Goal: Check status

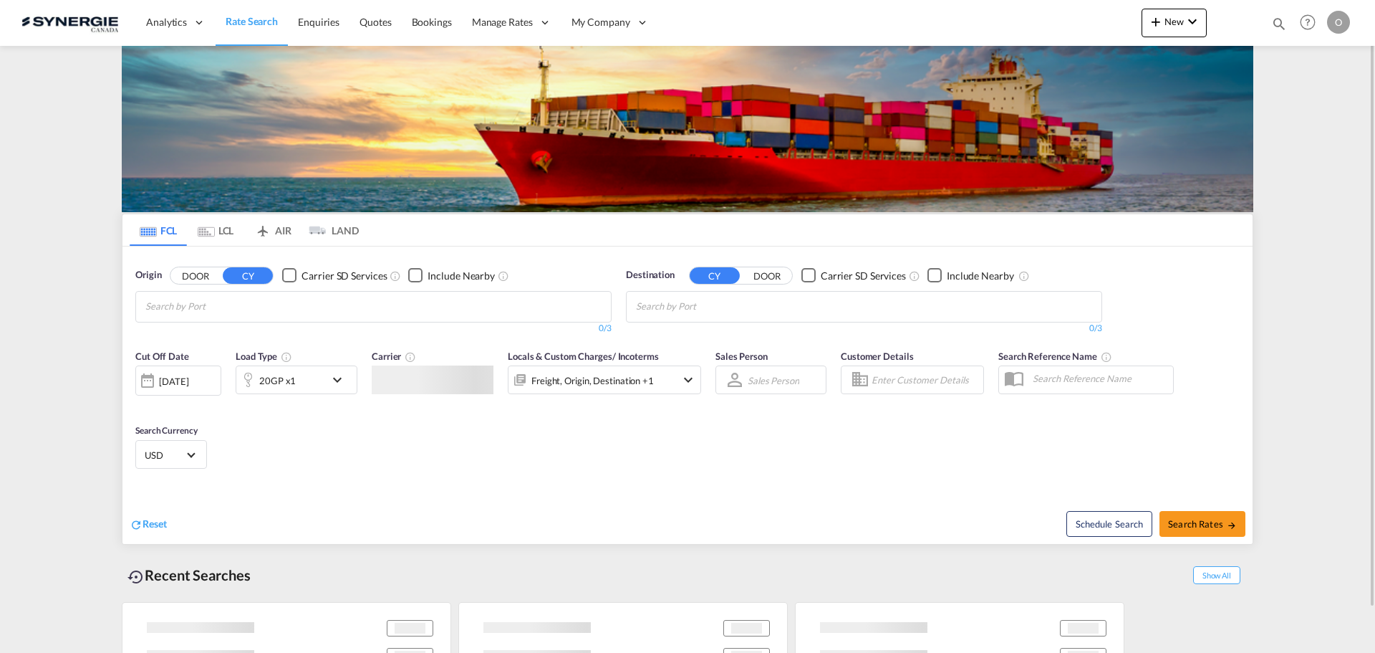
click at [1272, 27] on md-icon "icon-magnify" at bounding box center [1280, 24] width 16 height 16
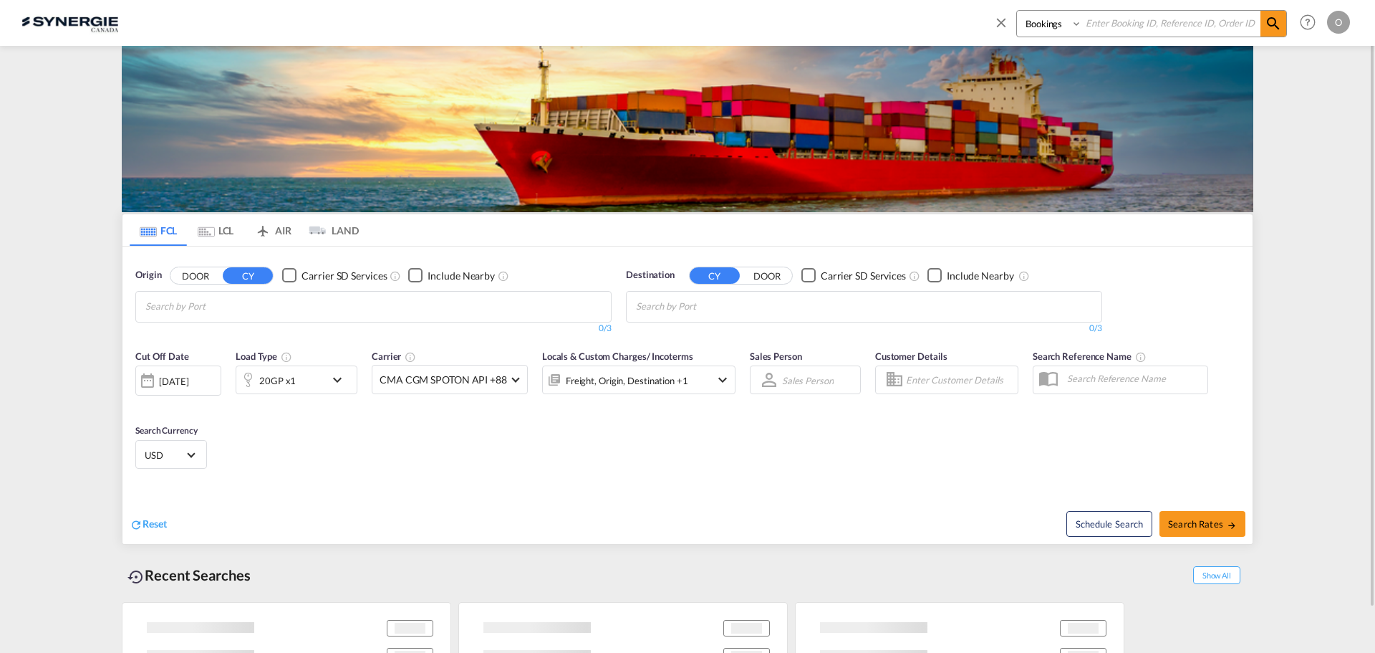
click at [1062, 26] on select "Bookings Quotes Enquiries" at bounding box center [1051, 24] width 68 height 26
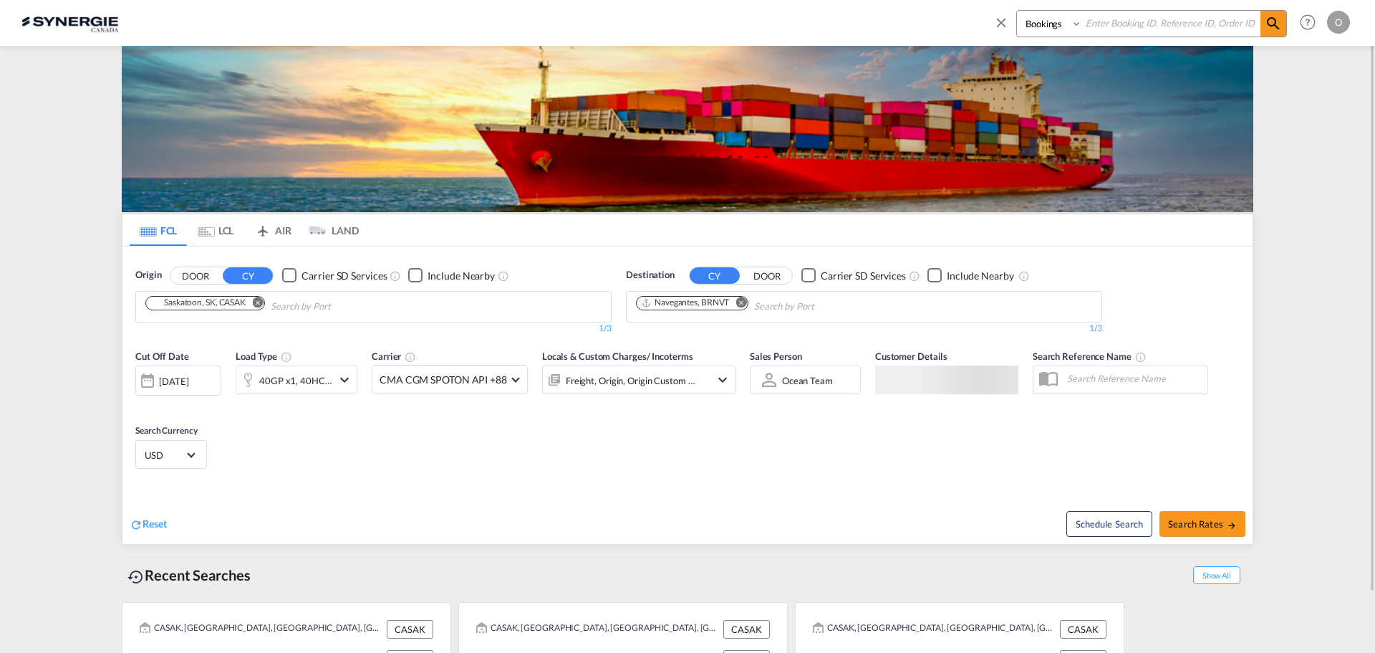
select select "Quotes"
click at [1017, 11] on select "Bookings Quotes Enquiries" at bounding box center [1051, 24] width 68 height 26
click at [1123, 20] on input at bounding box center [1171, 23] width 178 height 25
paste input "SYC000014513"
type input "SYC000014513"
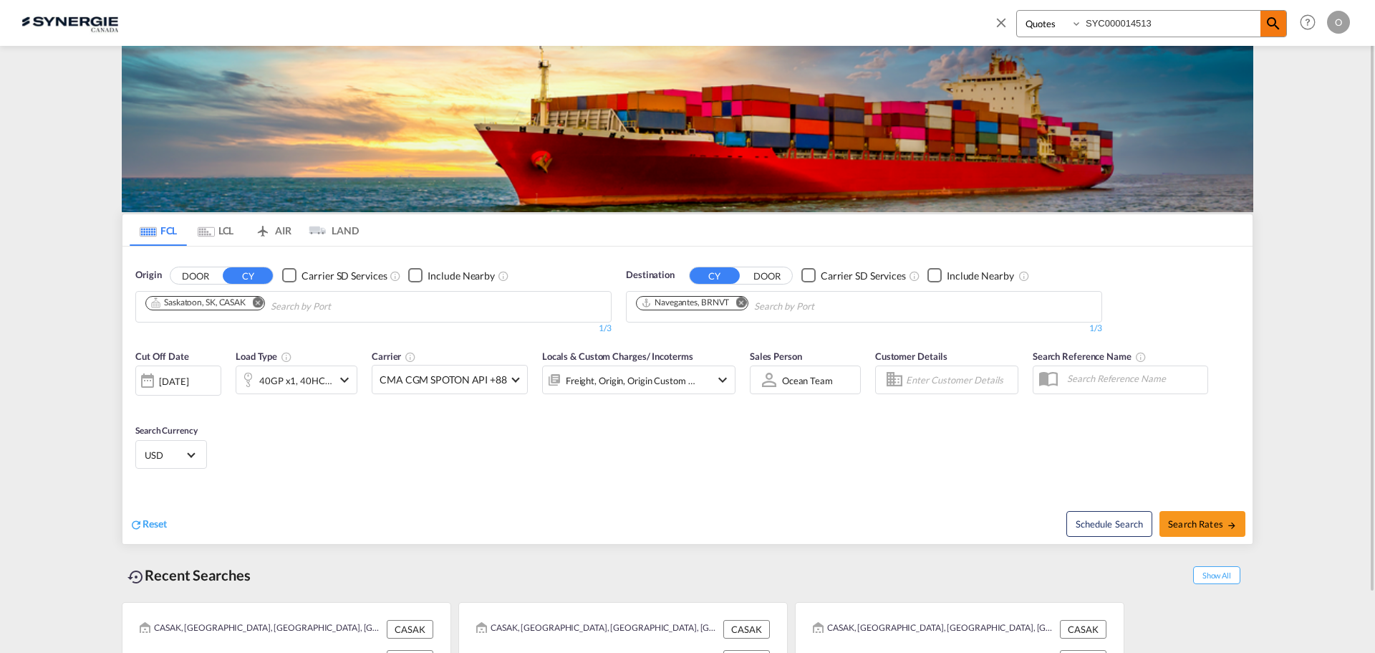
click at [1270, 27] on md-icon "icon-magnify" at bounding box center [1273, 23] width 17 height 17
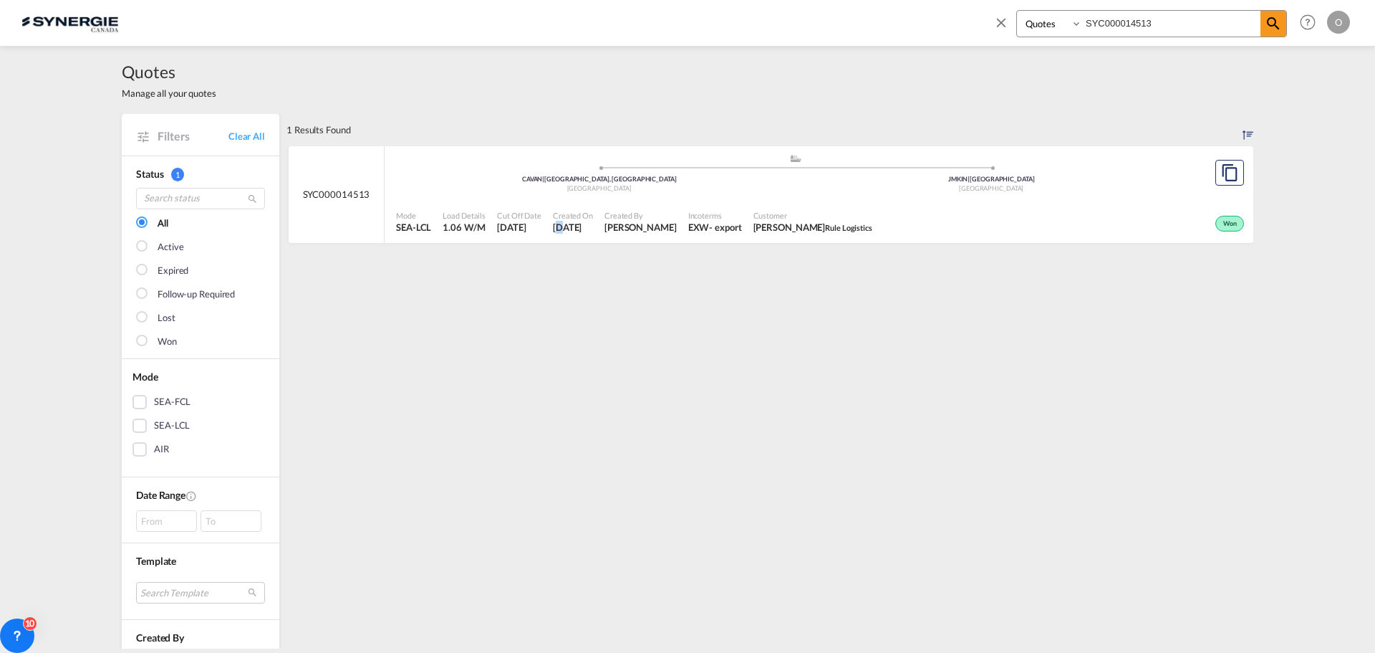
click at [554, 221] on span "[DATE]" at bounding box center [573, 227] width 40 height 13
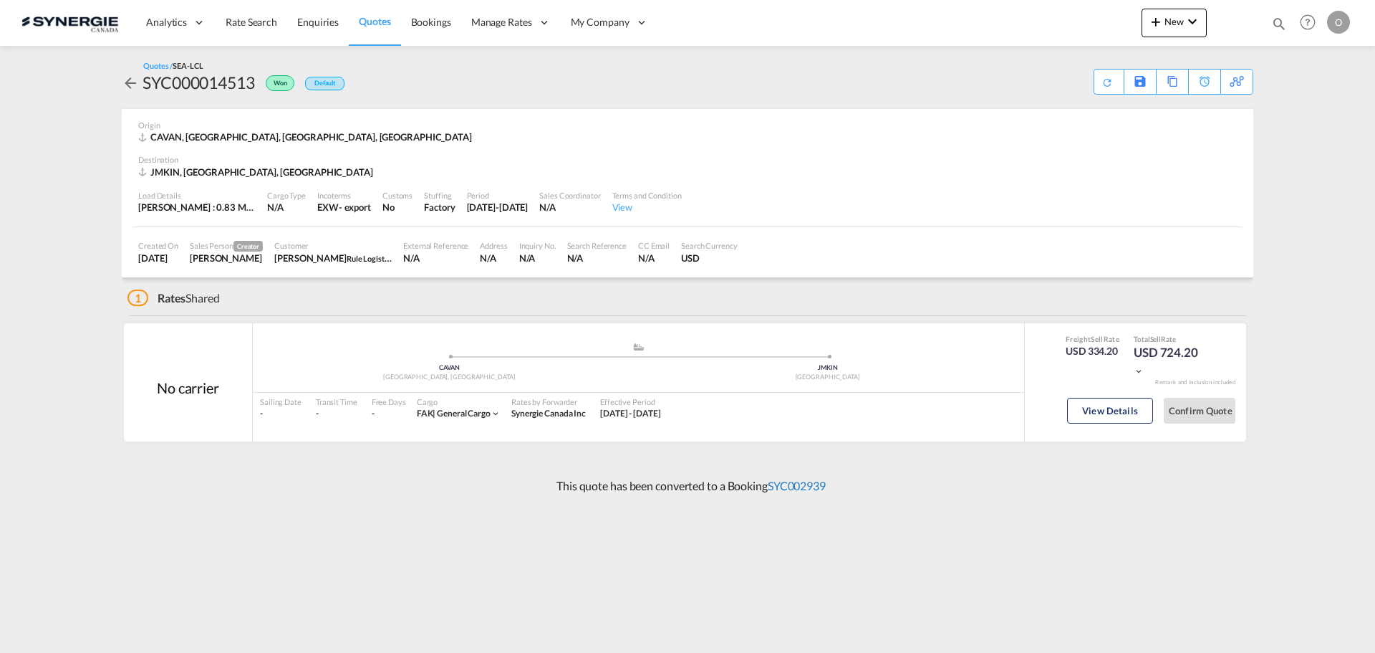
click at [815, 486] on link "SYC002939" at bounding box center [797, 486] width 58 height 14
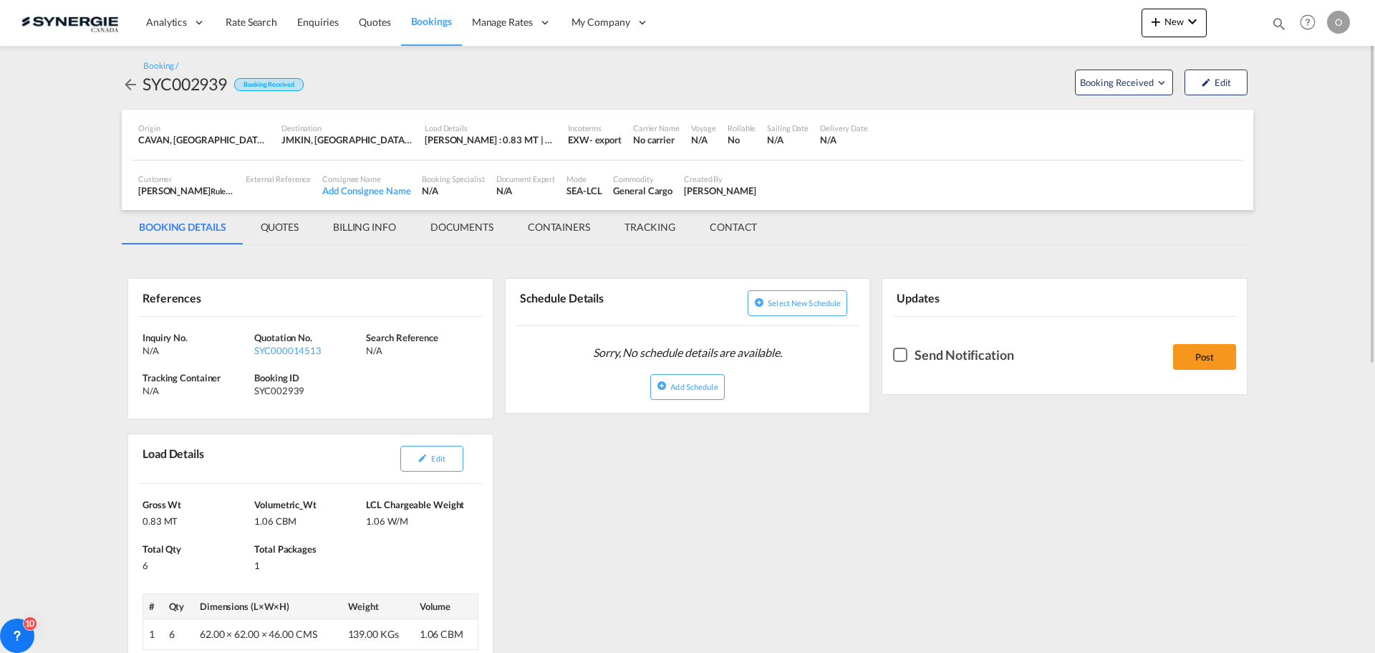
click at [288, 227] on md-tab-item "QUOTES" at bounding box center [280, 227] width 72 height 34
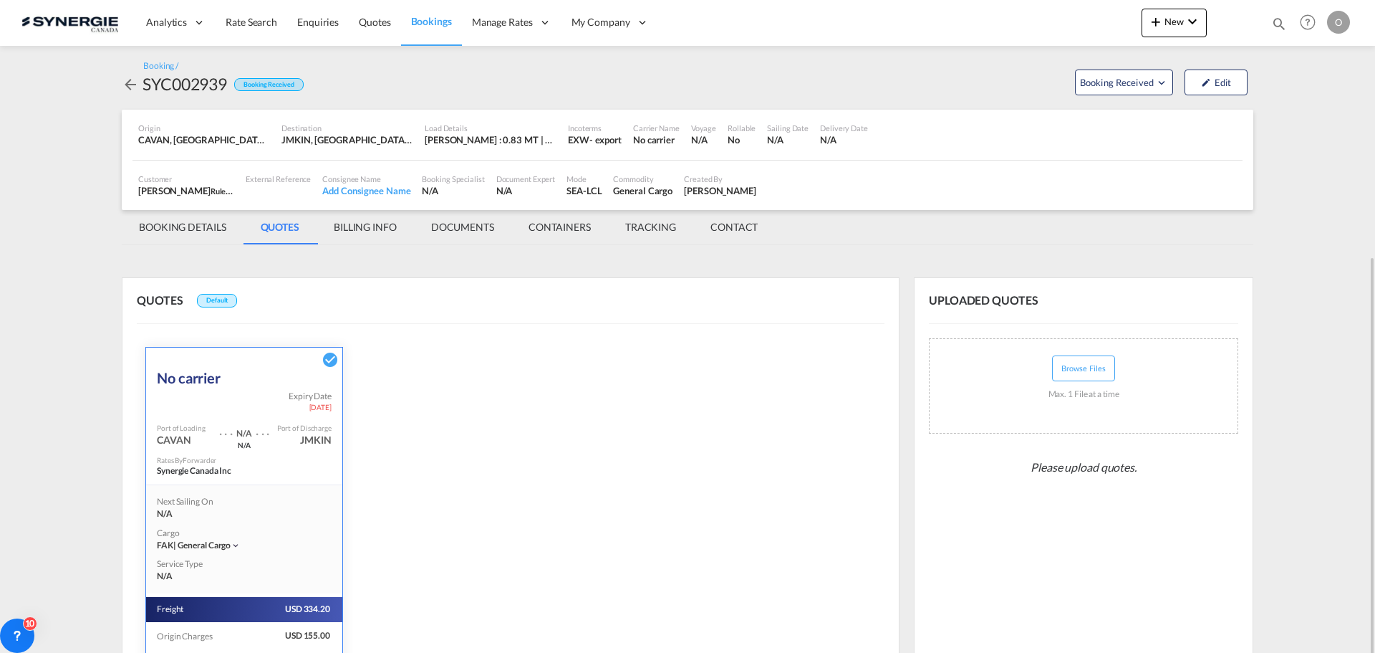
scroll to position [140, 0]
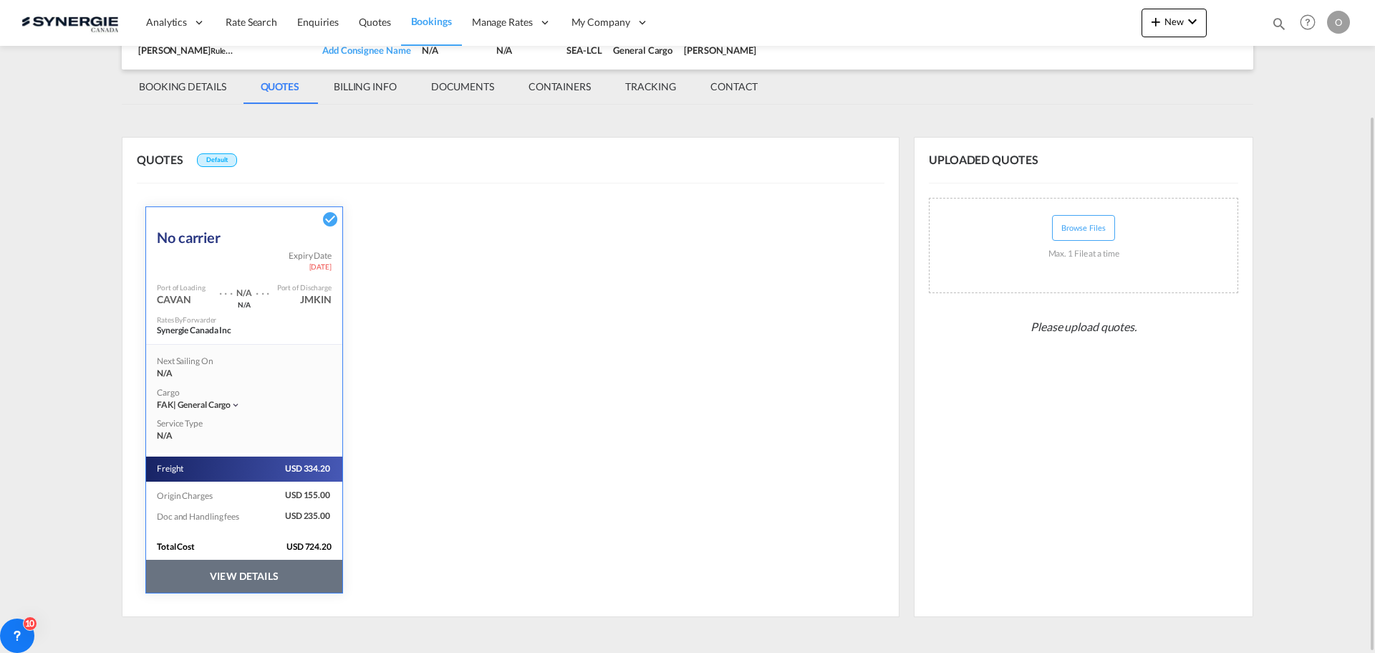
click at [285, 580] on button "VIEW DETAILS" at bounding box center [244, 575] width 196 height 33
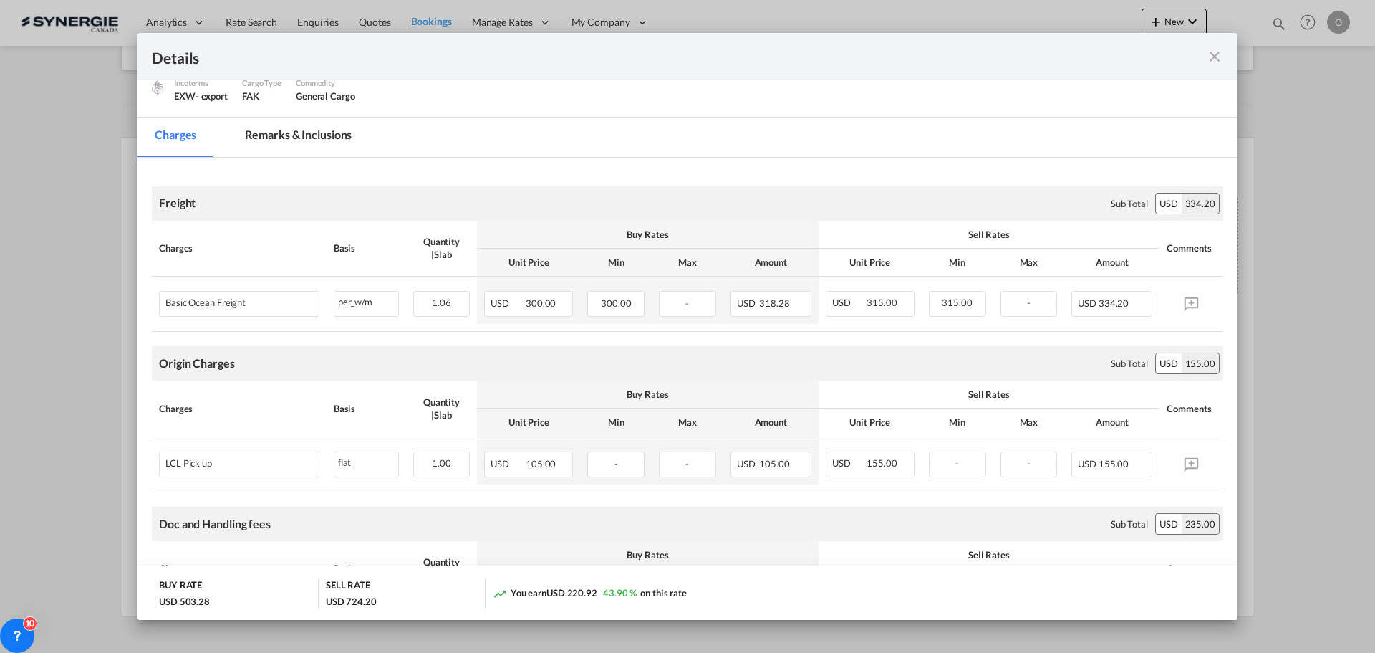
scroll to position [72, 0]
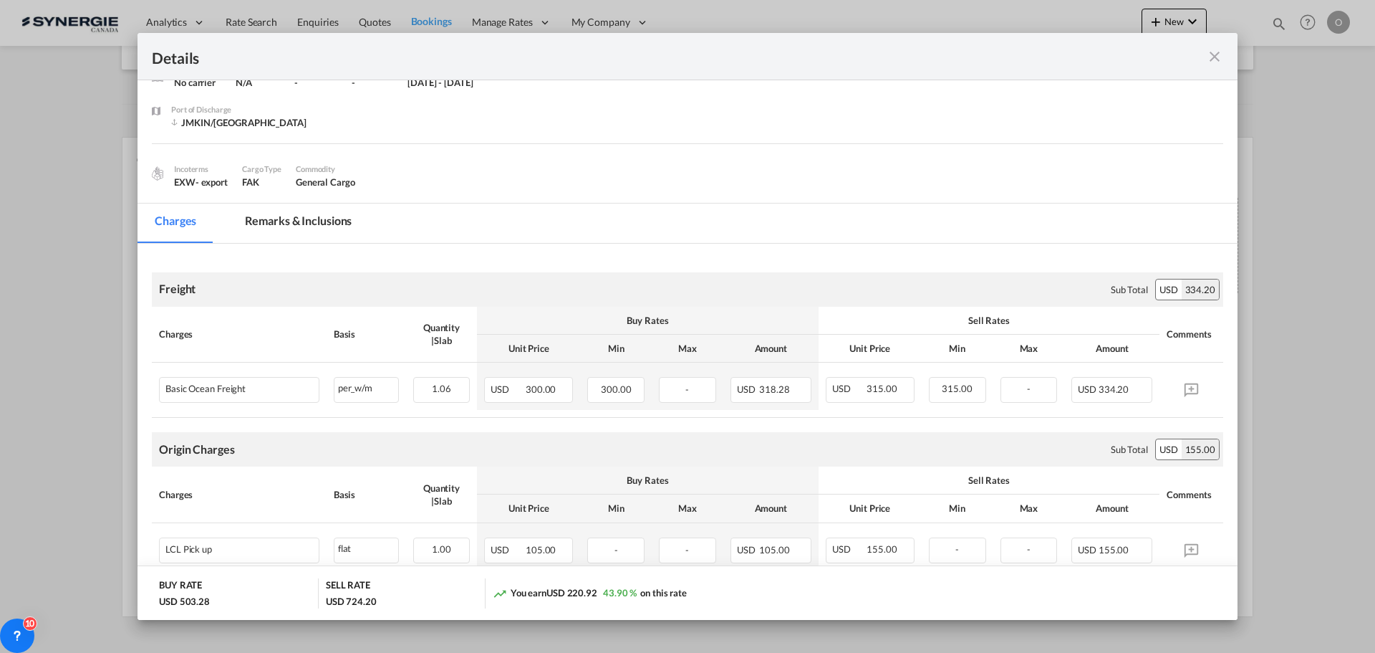
click at [289, 224] on md-tab-item "Remarks & Inclusions" at bounding box center [298, 222] width 141 height 39
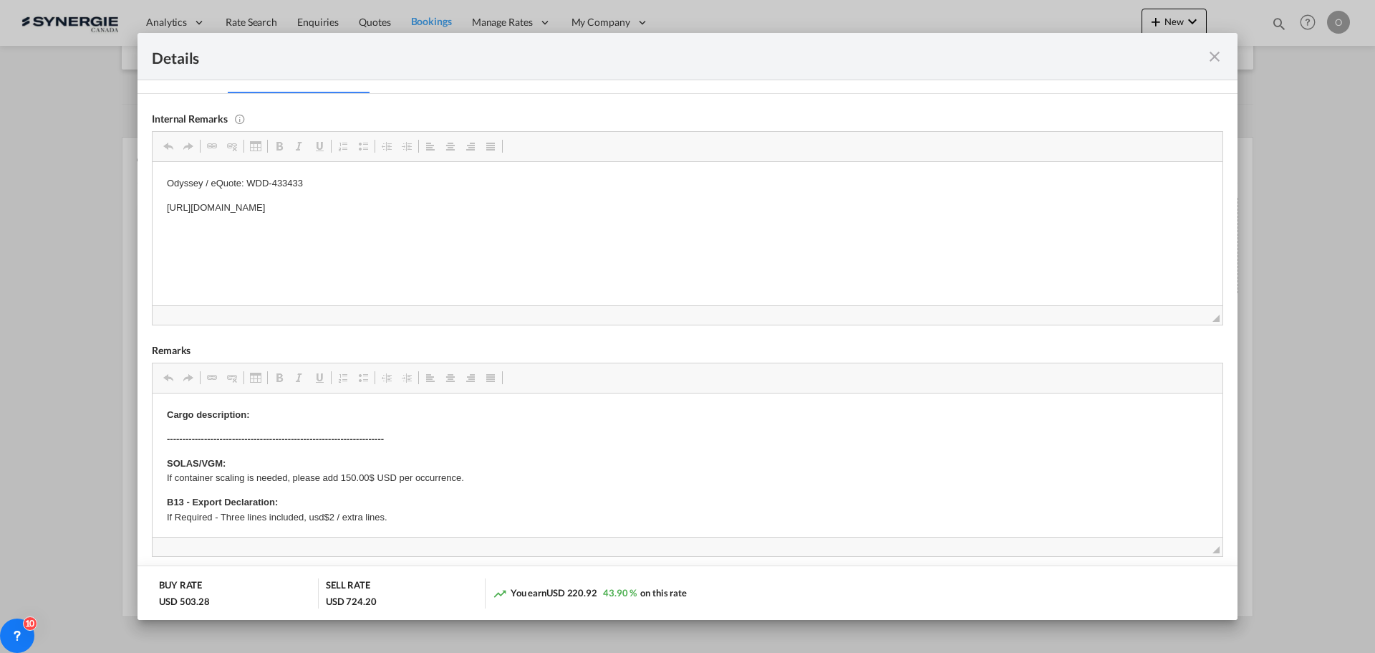
scroll to position [78, 0]
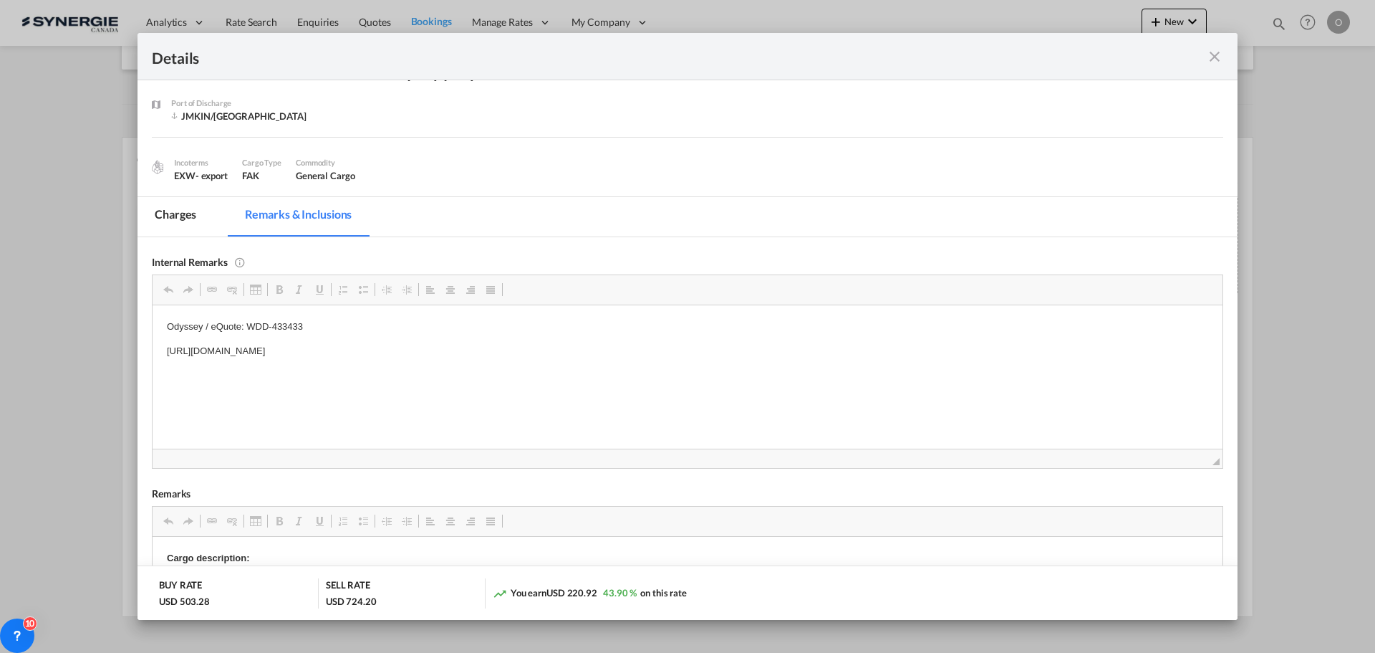
click at [172, 211] on md-tab-item "Charges" at bounding box center [176, 216] width 76 height 39
